Goal: Information Seeking & Learning: Learn about a topic

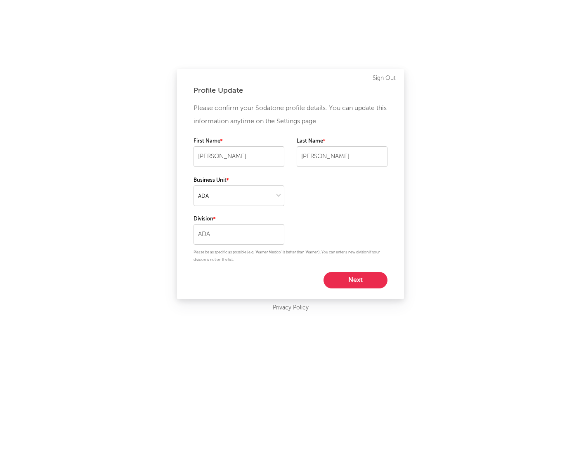
click at [338, 284] on button "Next" at bounding box center [355, 280] width 64 height 16
select select "marketing"
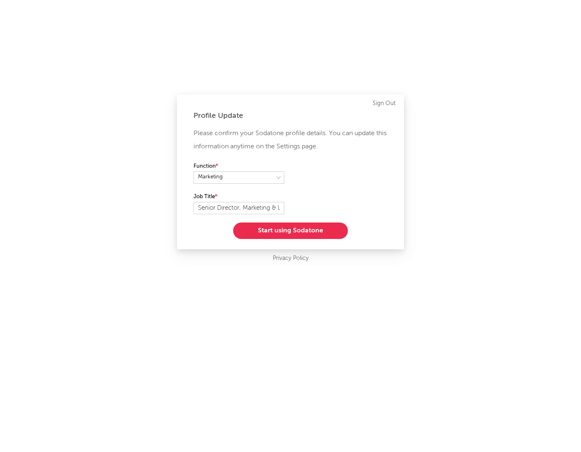
click at [281, 233] on button "Start using Sodatone" at bounding box center [290, 231] width 115 height 16
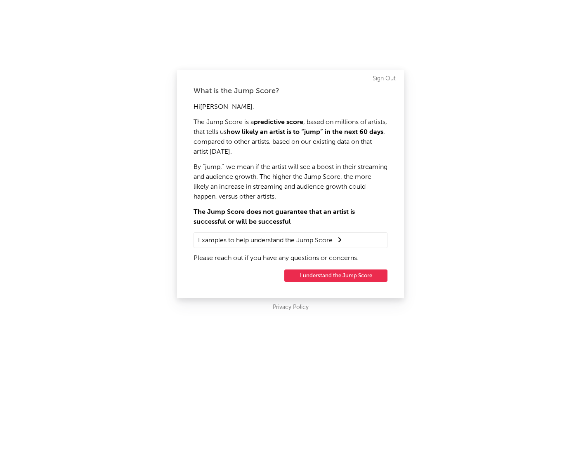
click at [312, 278] on button "I understand the Jump Score" at bounding box center [335, 276] width 103 height 12
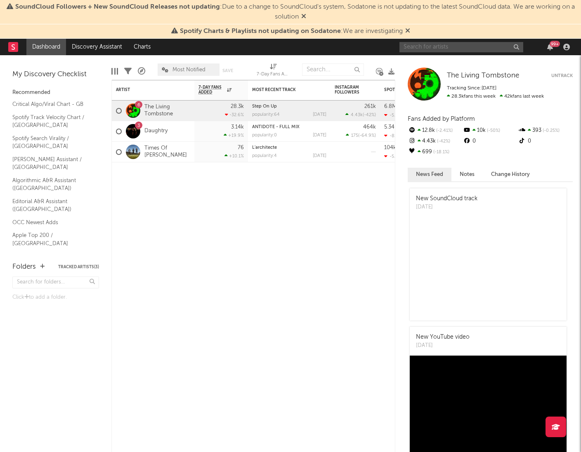
click at [427, 49] on input "text" at bounding box center [461, 47] width 124 height 10
type input "deathpact"
click at [443, 48] on input "deathpact" at bounding box center [461, 47] width 124 height 10
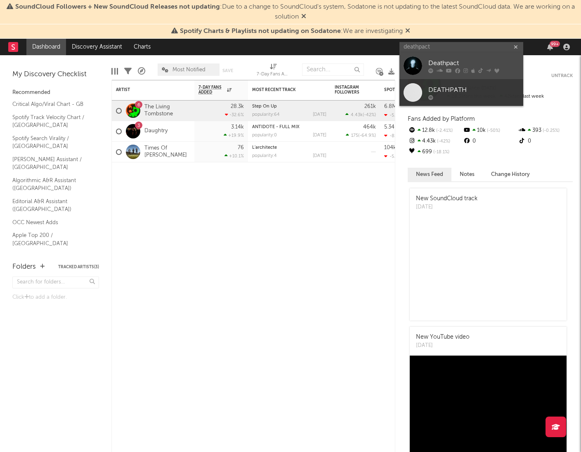
click at [455, 70] on icon at bounding box center [457, 70] width 5 height 5
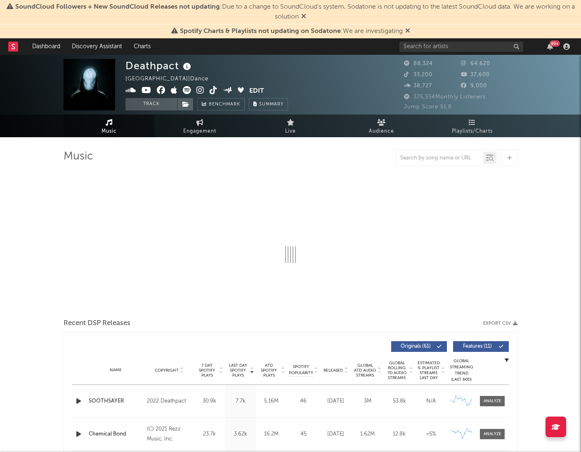
select select "6m"
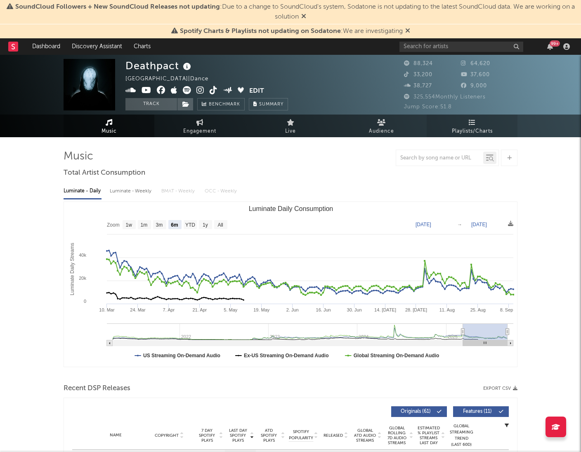
click at [467, 129] on span "Playlists/Charts" at bounding box center [472, 132] width 41 height 10
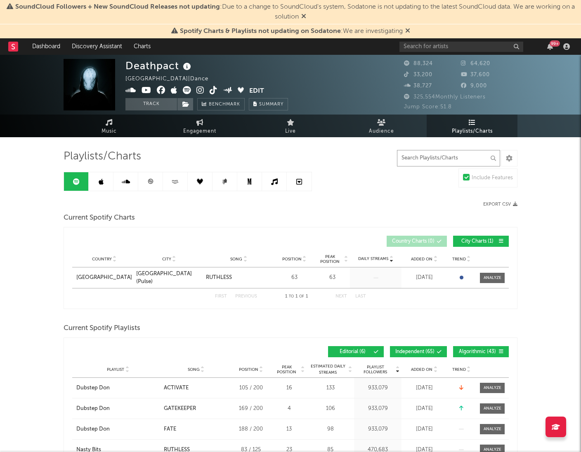
click at [414, 162] on input "text" at bounding box center [448, 158] width 103 height 16
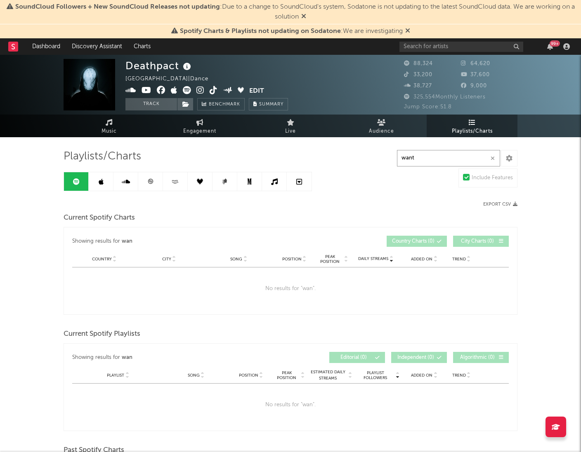
type input "want"
click at [102, 184] on icon at bounding box center [101, 182] width 5 height 7
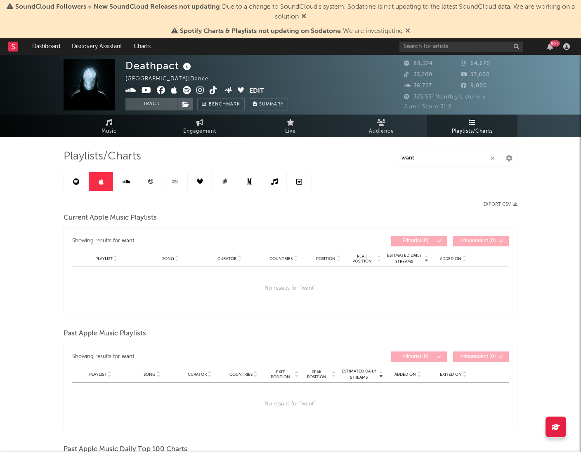
click at [125, 184] on icon at bounding box center [126, 182] width 8 height 7
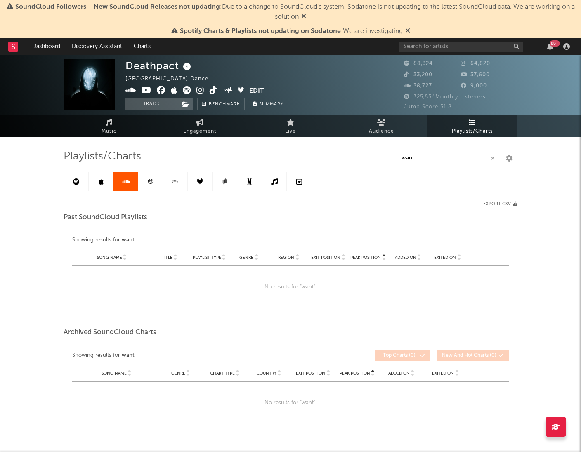
click at [149, 179] on icon at bounding box center [150, 181] width 5 height 5
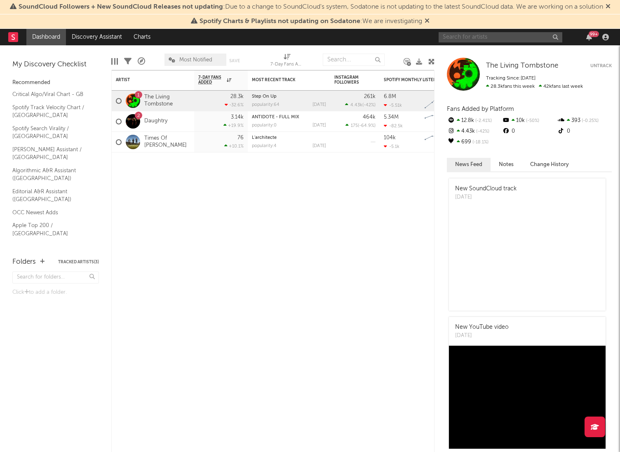
click at [494, 35] on input "text" at bounding box center [501, 37] width 124 height 10
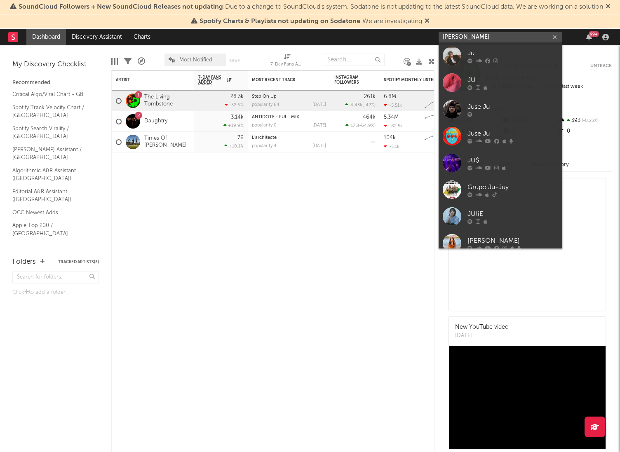
click at [454, 39] on input "julius black" at bounding box center [501, 37] width 124 height 10
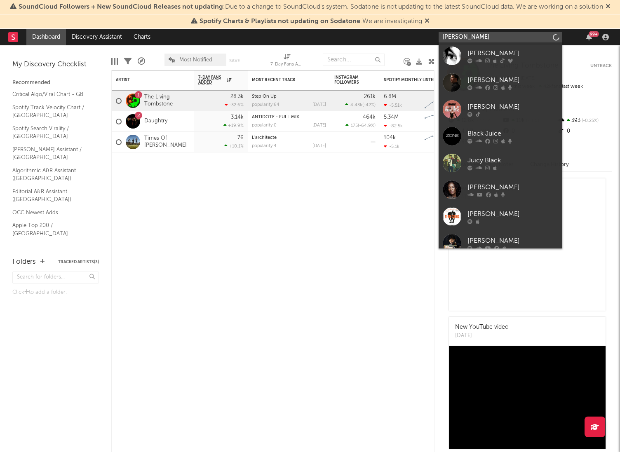
type input "julius black"
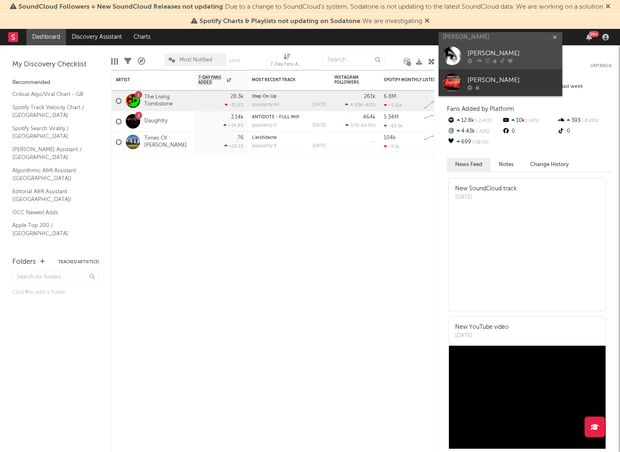
click at [481, 58] on icon at bounding box center [479, 60] width 6 height 5
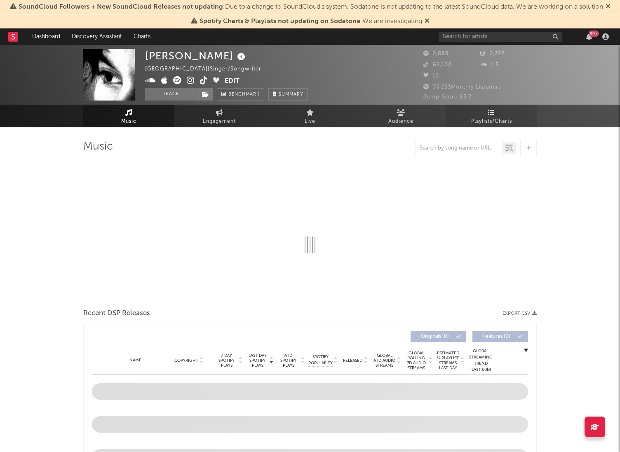
click at [483, 108] on link "Playlists/Charts" at bounding box center [491, 116] width 91 height 23
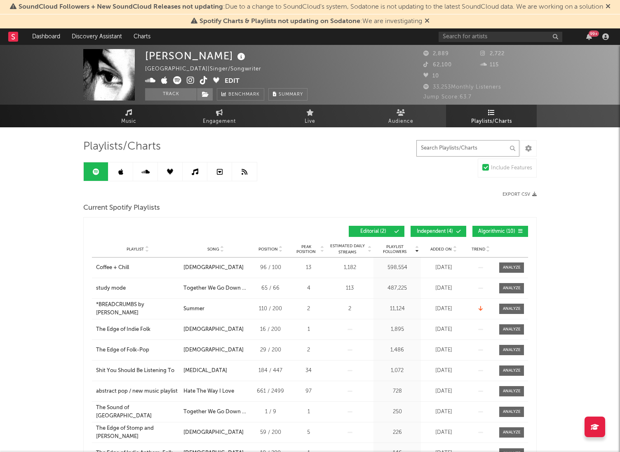
click at [466, 150] on input "text" at bounding box center [468, 148] width 103 height 16
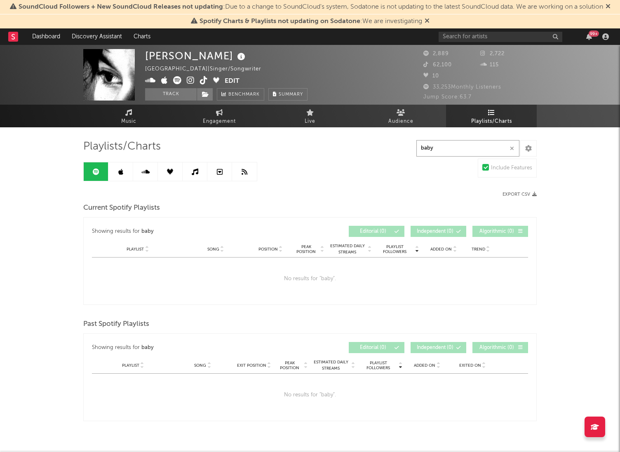
type input "baby"
click at [119, 169] on icon at bounding box center [120, 172] width 5 height 7
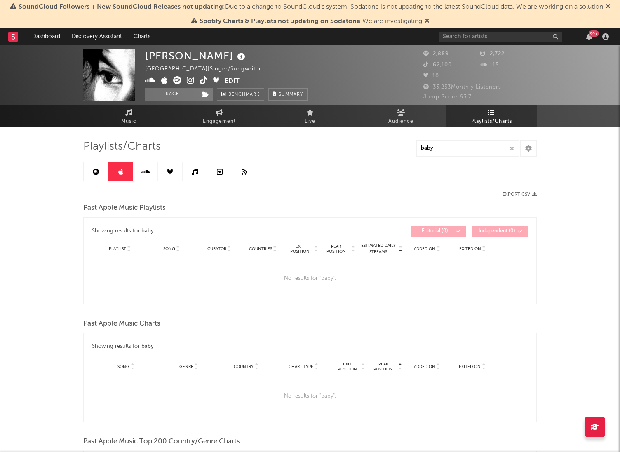
click at [148, 172] on icon at bounding box center [145, 172] width 8 height 7
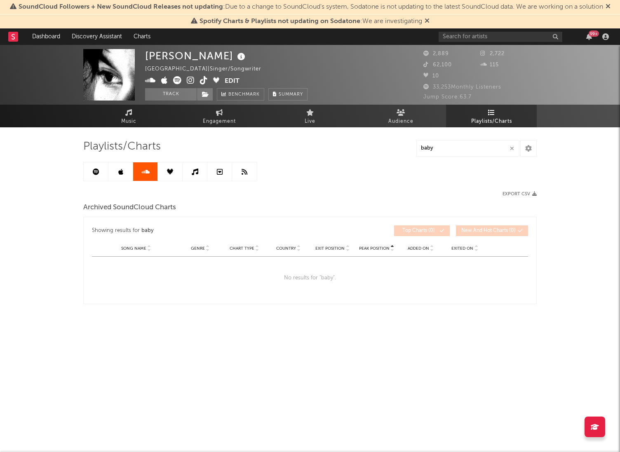
click at [174, 174] on link at bounding box center [170, 172] width 25 height 19
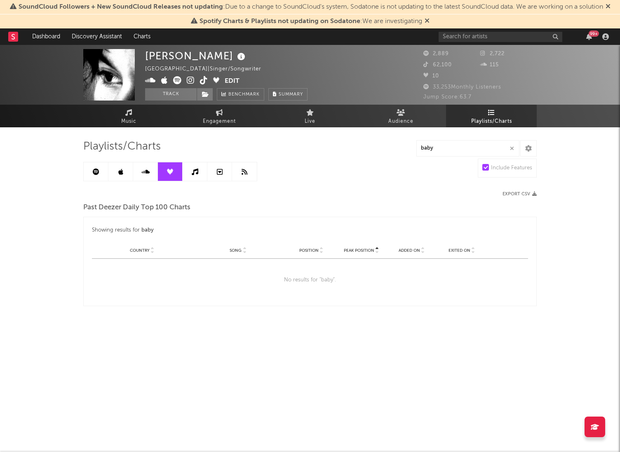
click at [193, 174] on icon at bounding box center [195, 172] width 7 height 7
click at [214, 173] on link at bounding box center [219, 172] width 25 height 19
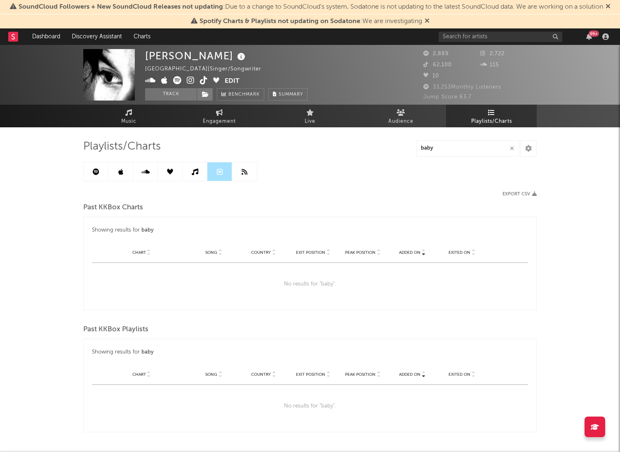
click at [237, 172] on link at bounding box center [244, 172] width 25 height 19
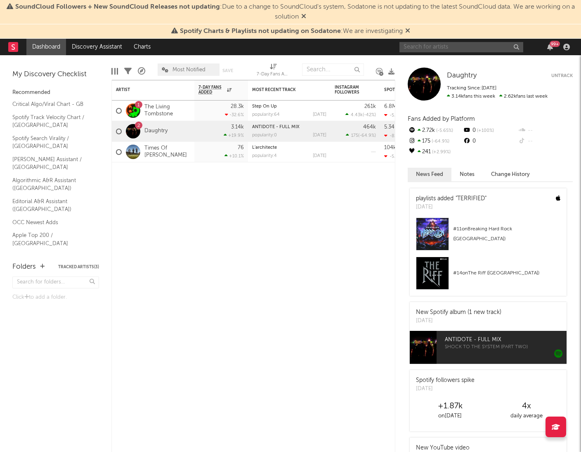
click at [470, 49] on input "text" at bounding box center [461, 47] width 124 height 10
type input "c.y.m."
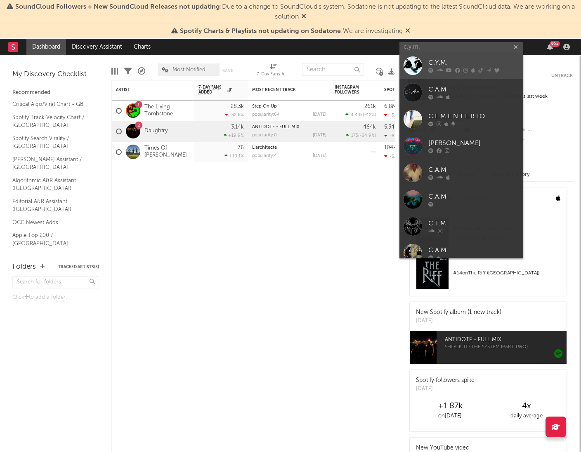
click at [458, 71] on icon at bounding box center [457, 70] width 5 height 5
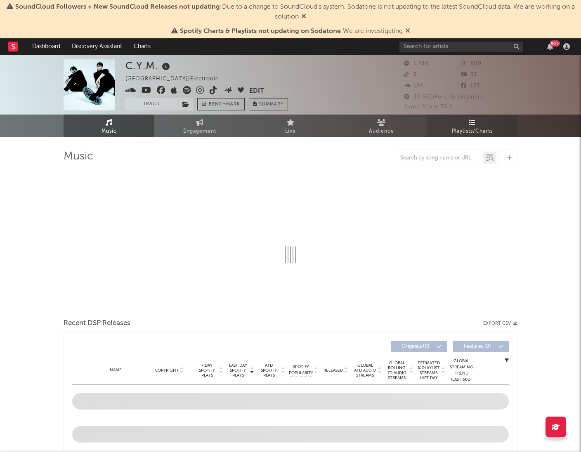
click at [472, 124] on icon at bounding box center [472, 122] width 7 height 7
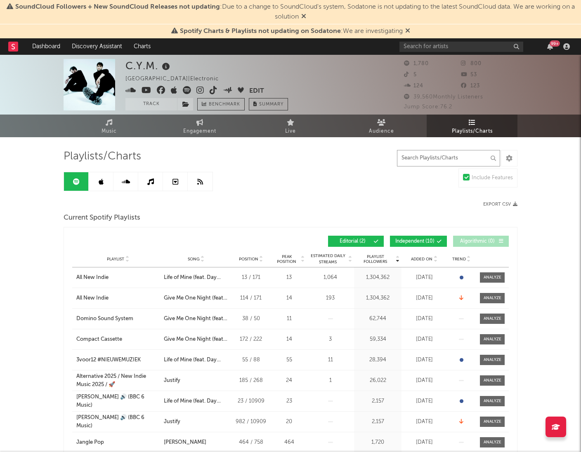
click at [465, 158] on input "text" at bounding box center [448, 158] width 103 height 16
type input "life"
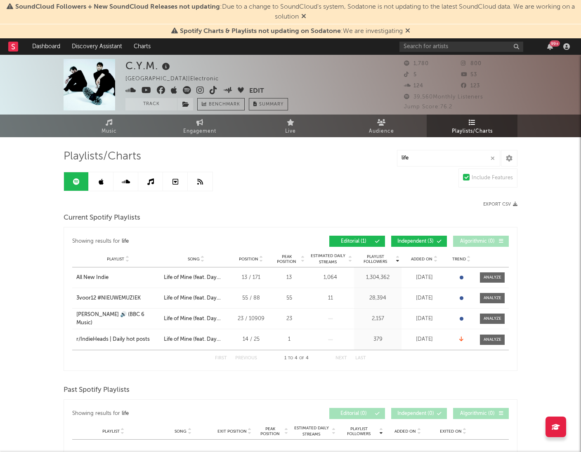
click at [105, 185] on link at bounding box center [101, 181] width 25 height 19
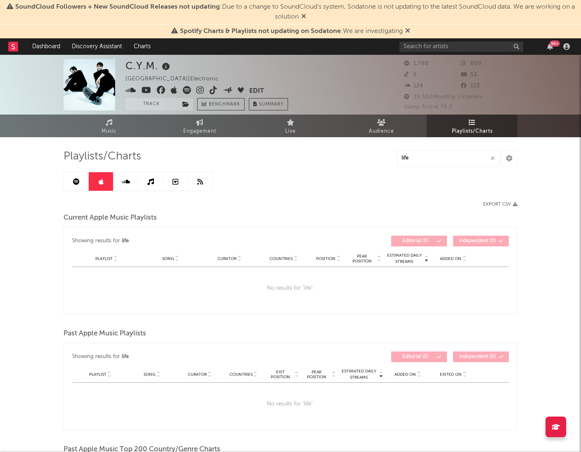
click at [129, 184] on icon at bounding box center [126, 182] width 8 height 7
